Goal: Transaction & Acquisition: Book appointment/travel/reservation

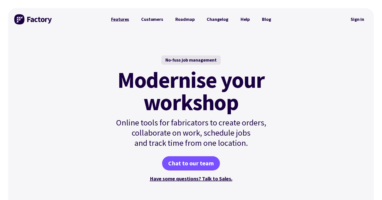
click at [115, 18] on link "Features" at bounding box center [120, 19] width 30 height 10
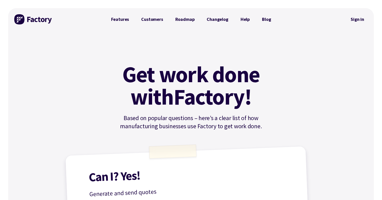
click at [28, 18] on img at bounding box center [33, 19] width 38 height 10
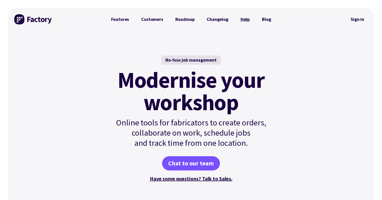
click at [239, 20] on link "Help" at bounding box center [244, 19] width 21 height 10
click at [357, 20] on link "Sign in" at bounding box center [357, 19] width 21 height 12
click at [152, 20] on link "Customers" at bounding box center [152, 19] width 34 height 10
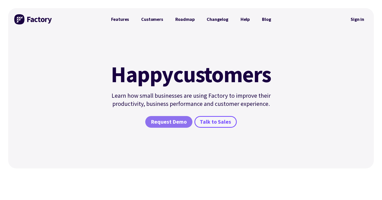
click at [164, 120] on span "Request Demo" at bounding box center [169, 121] width 36 height 7
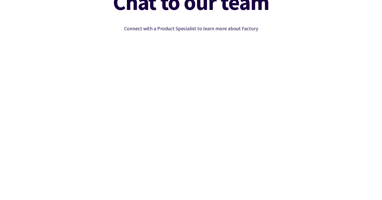
scroll to position [54, 0]
